Goal: Task Accomplishment & Management: Use online tool/utility

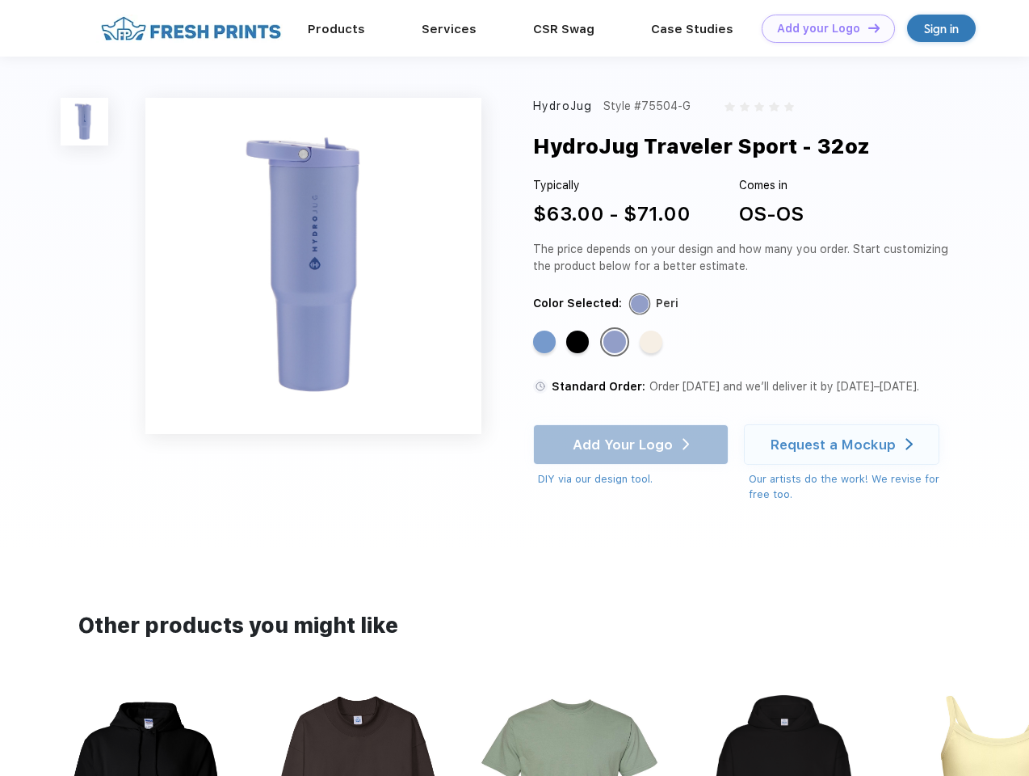
click at [822, 28] on link "Add your Logo Design Tool" at bounding box center [828, 29] width 133 height 28
click at [0, 0] on div "Design Tool" at bounding box center [0, 0] width 0 height 0
click at [867, 27] on link "Add your Logo Design Tool" at bounding box center [828, 29] width 133 height 28
click at [85, 121] on img at bounding box center [85, 122] width 48 height 48
click at [546, 343] on div "Standard Color" at bounding box center [544, 341] width 23 height 23
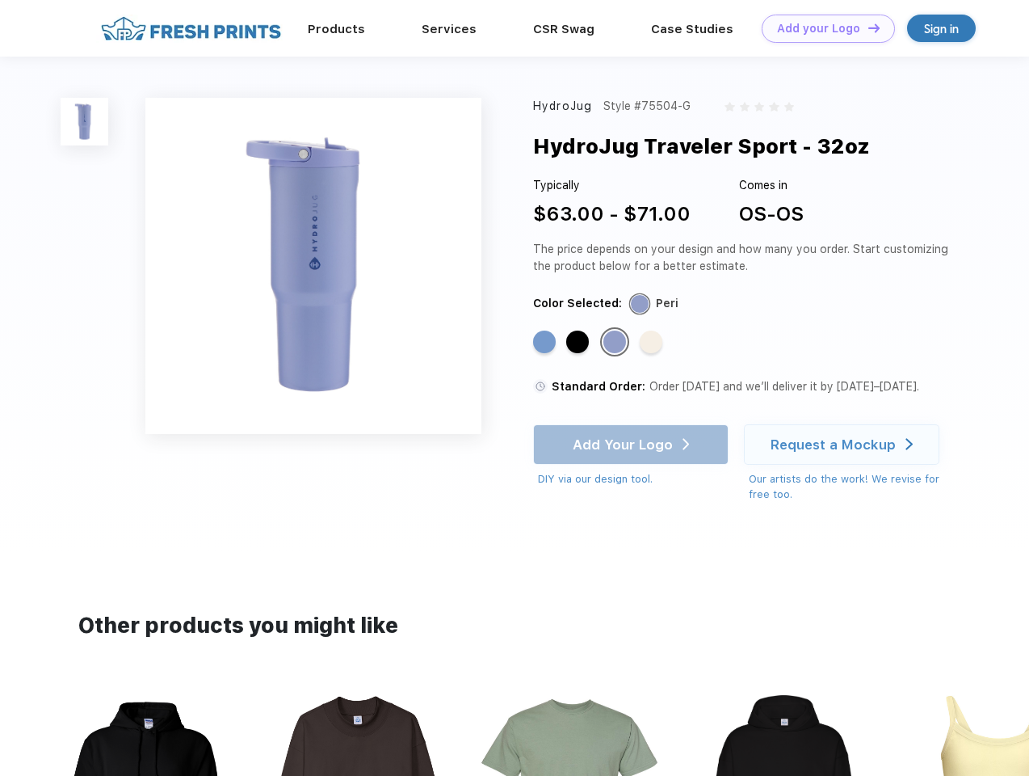
click at [579, 343] on div "Standard Color" at bounding box center [577, 341] width 23 height 23
click at [616, 343] on div "Standard Color" at bounding box center [615, 341] width 23 height 23
click at [653, 343] on div "Standard Color" at bounding box center [651, 341] width 23 height 23
click at [633, 444] on div "Add Your Logo DIY via our design tool. Ah shoot! This product isn't up in our d…" at bounding box center [631, 455] width 196 height 63
click at [844, 444] on div "Request a Mockup" at bounding box center [833, 444] width 125 height 16
